Goal: Navigation & Orientation: Find specific page/section

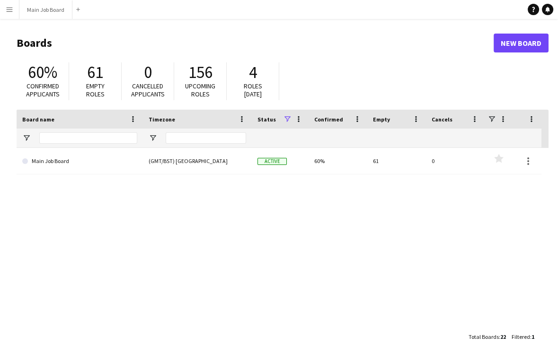
click at [9, 9] on app-icon "Menu" at bounding box center [10, 10] width 8 height 8
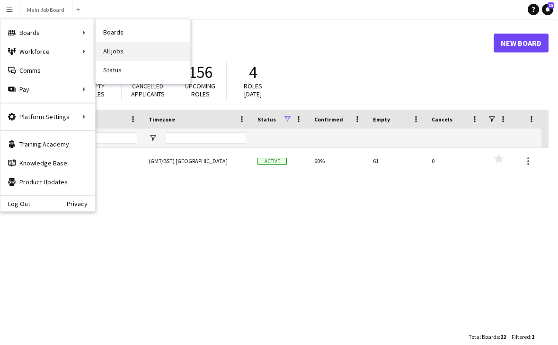
click at [172, 58] on link "All jobs" at bounding box center [143, 51] width 95 height 19
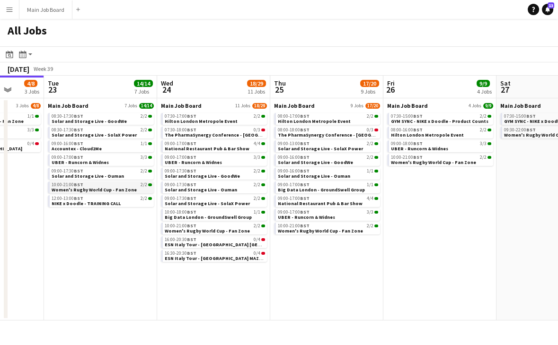
scroll to position [0, 296]
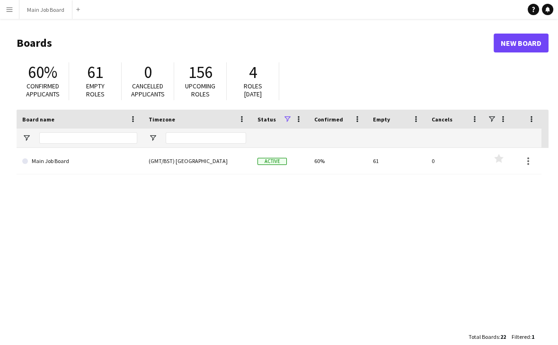
click at [9, 11] on app-icon "Menu" at bounding box center [10, 10] width 8 height 8
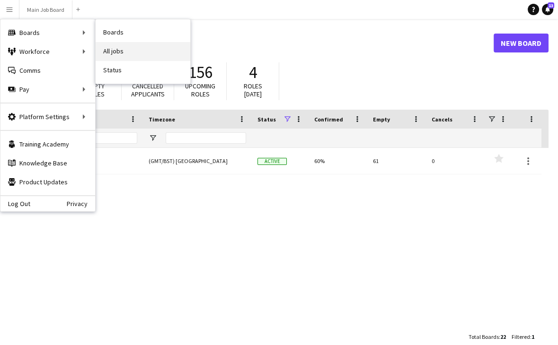
click at [147, 52] on link "All jobs" at bounding box center [143, 51] width 95 height 19
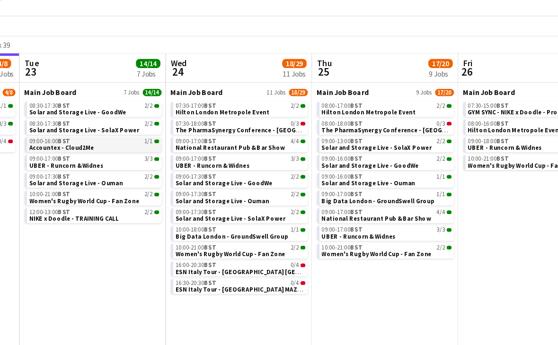
scroll to position [0, 280]
